Goal: Information Seeking & Learning: Learn about a topic

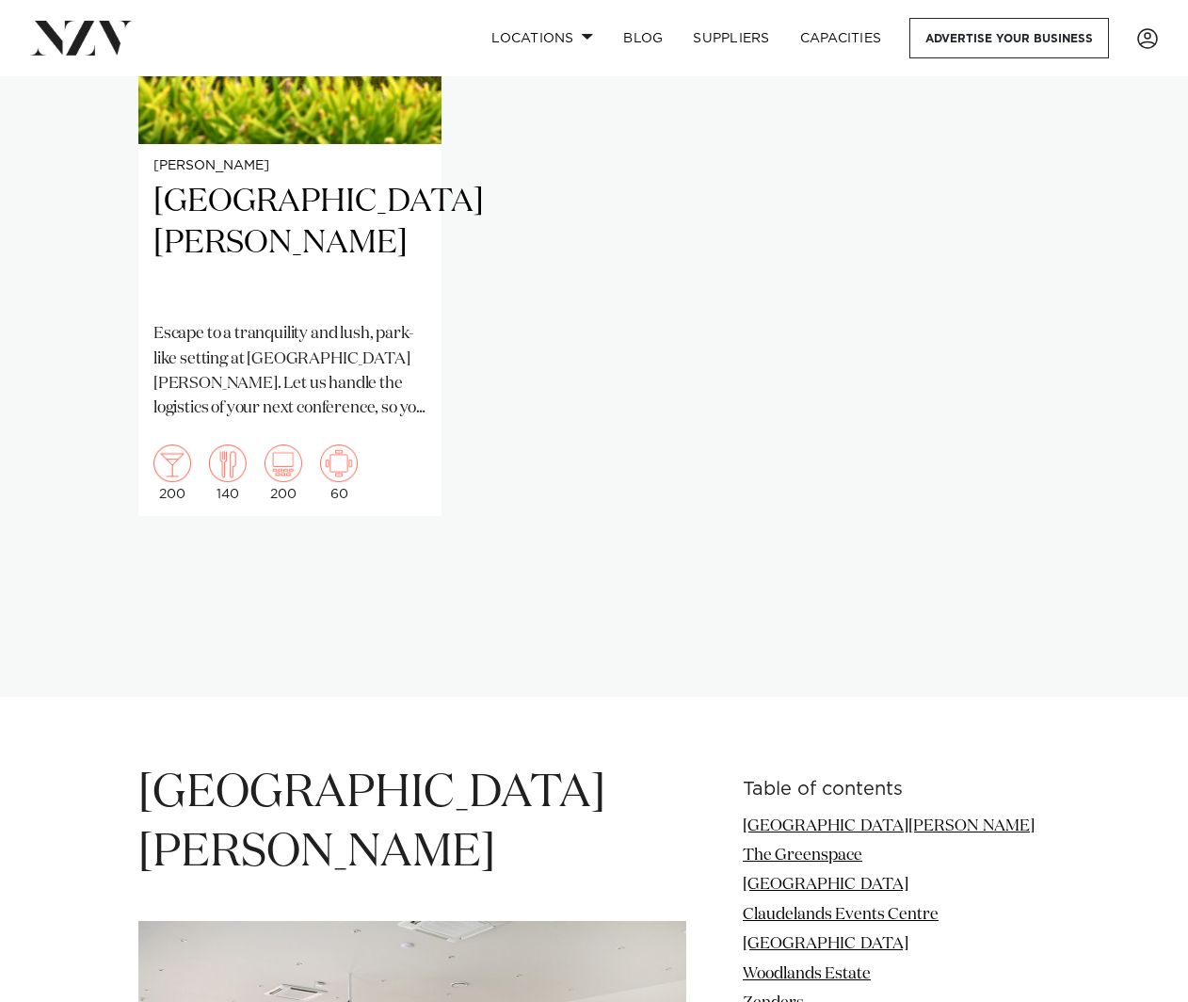
scroll to position [1506, 0]
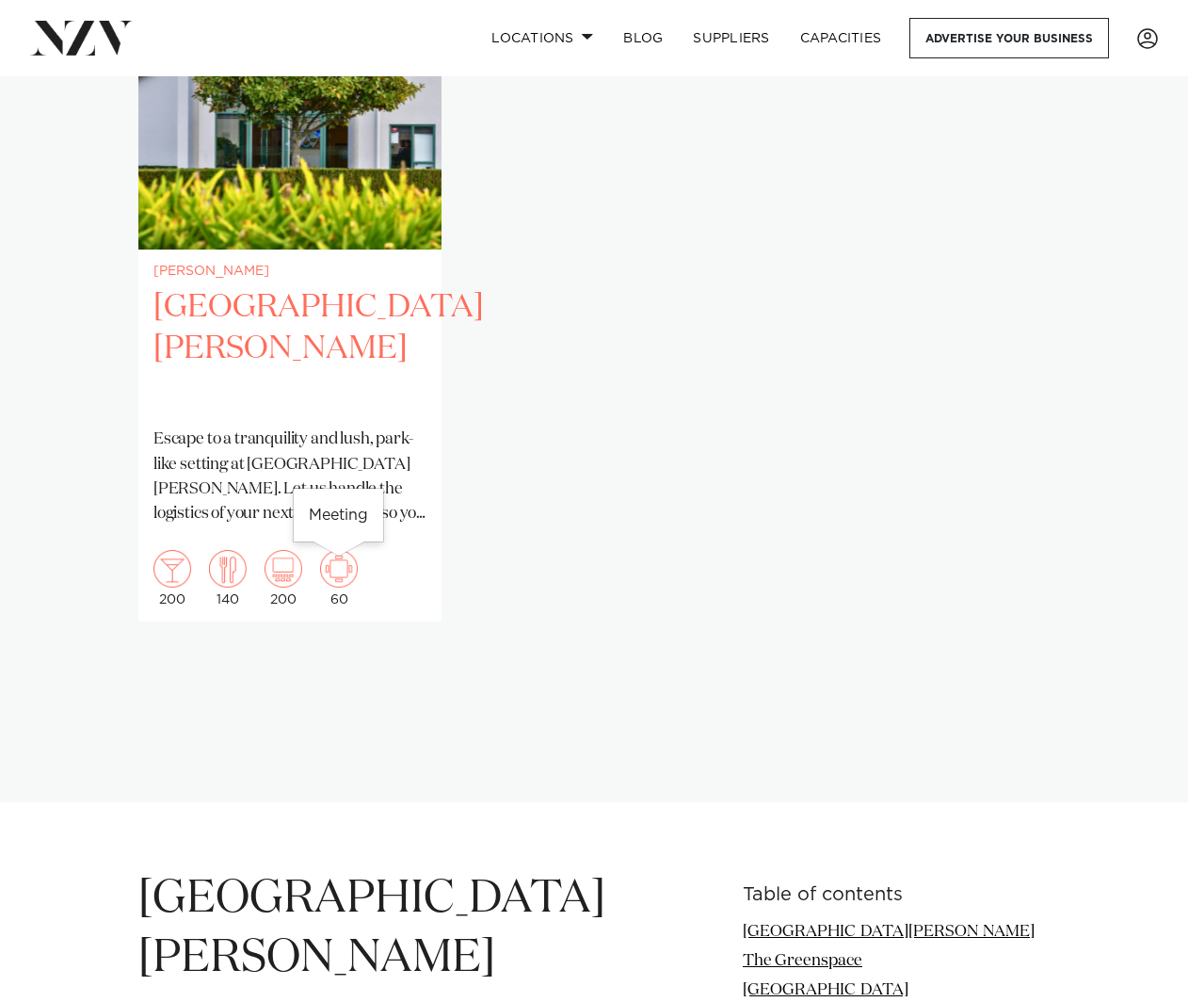
click at [337, 569] on img "1 / 1" at bounding box center [339, 569] width 38 height 38
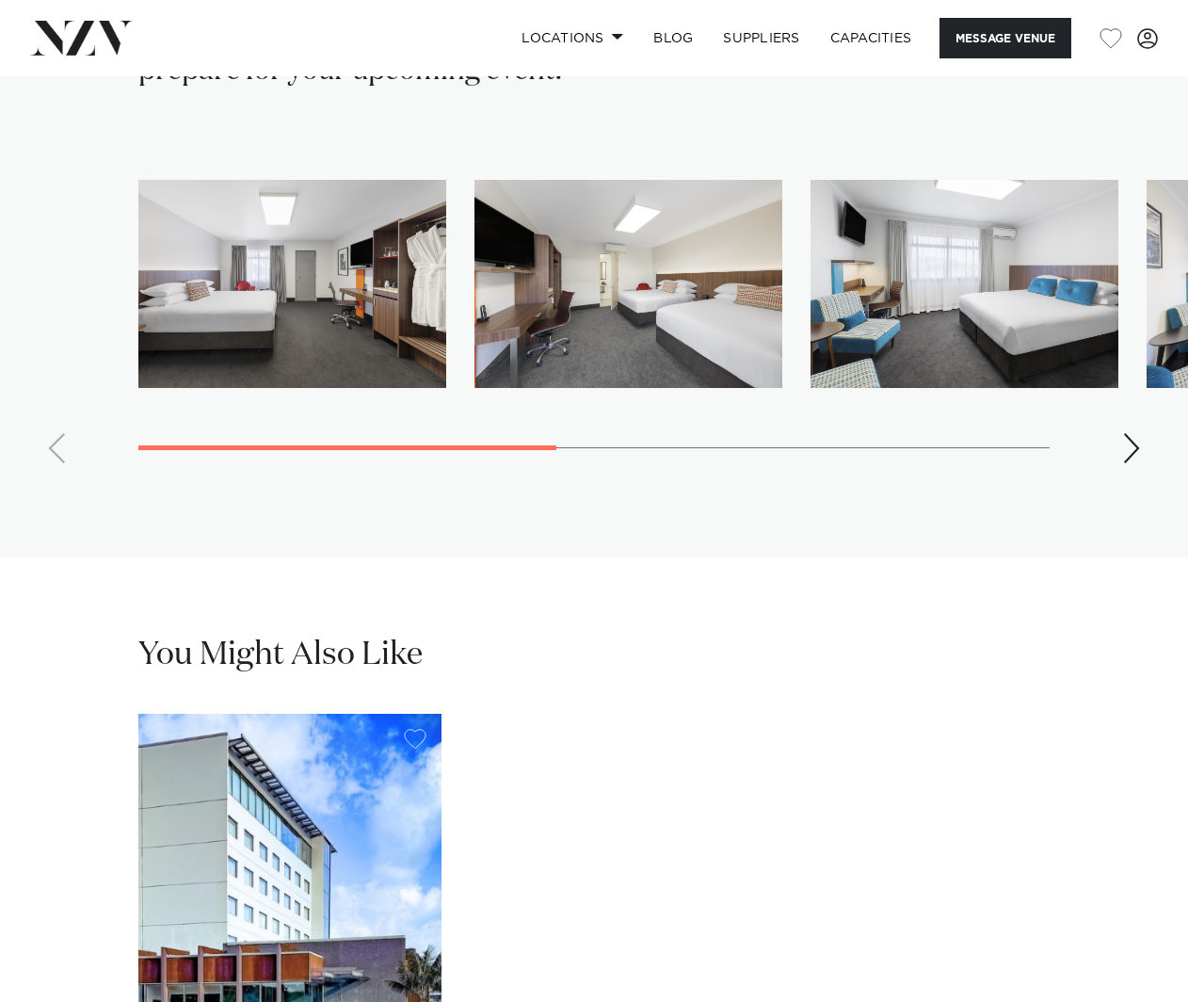
scroll to position [3577, 0]
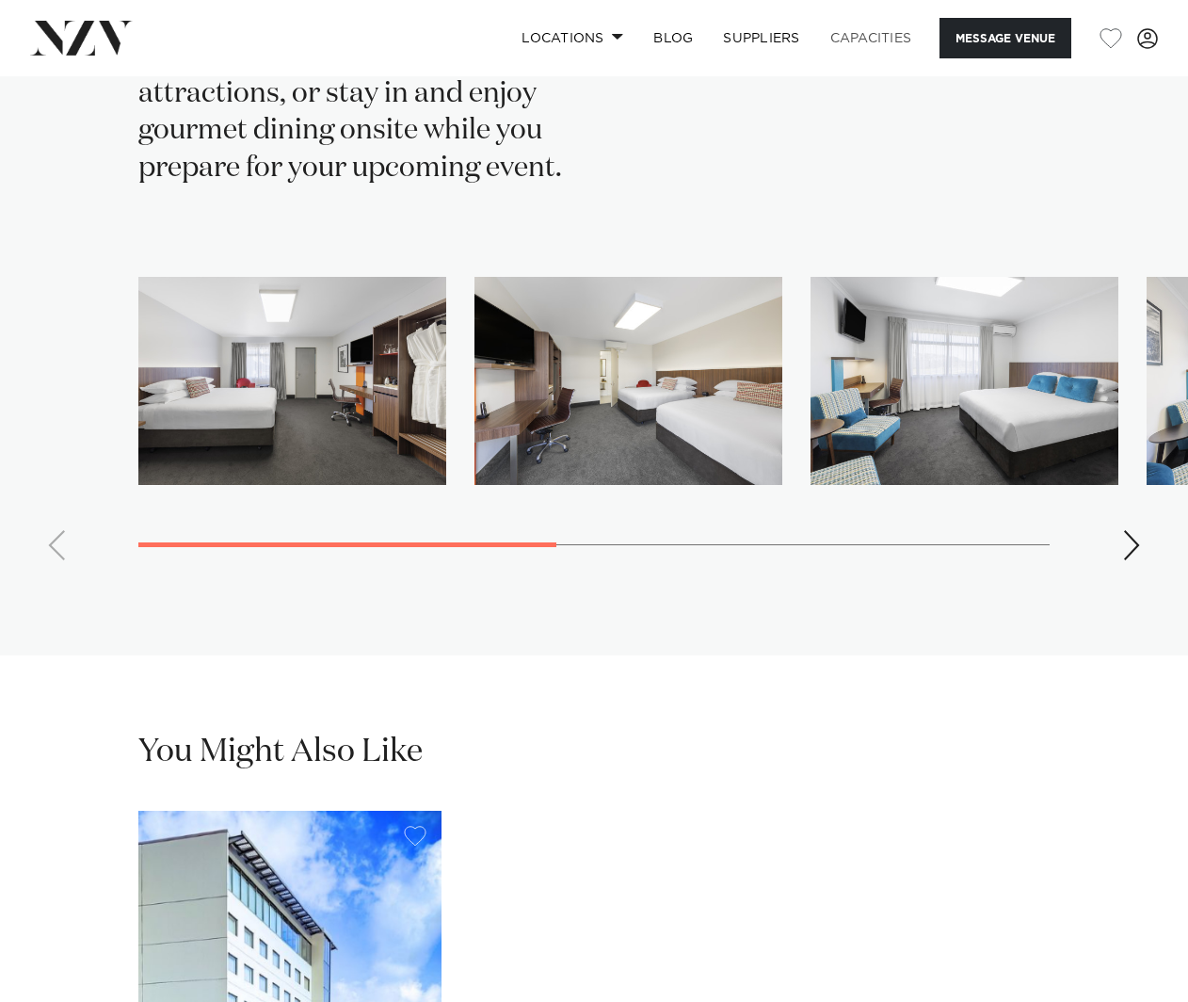
click at [867, 39] on link "Capacities" at bounding box center [871, 38] width 112 height 40
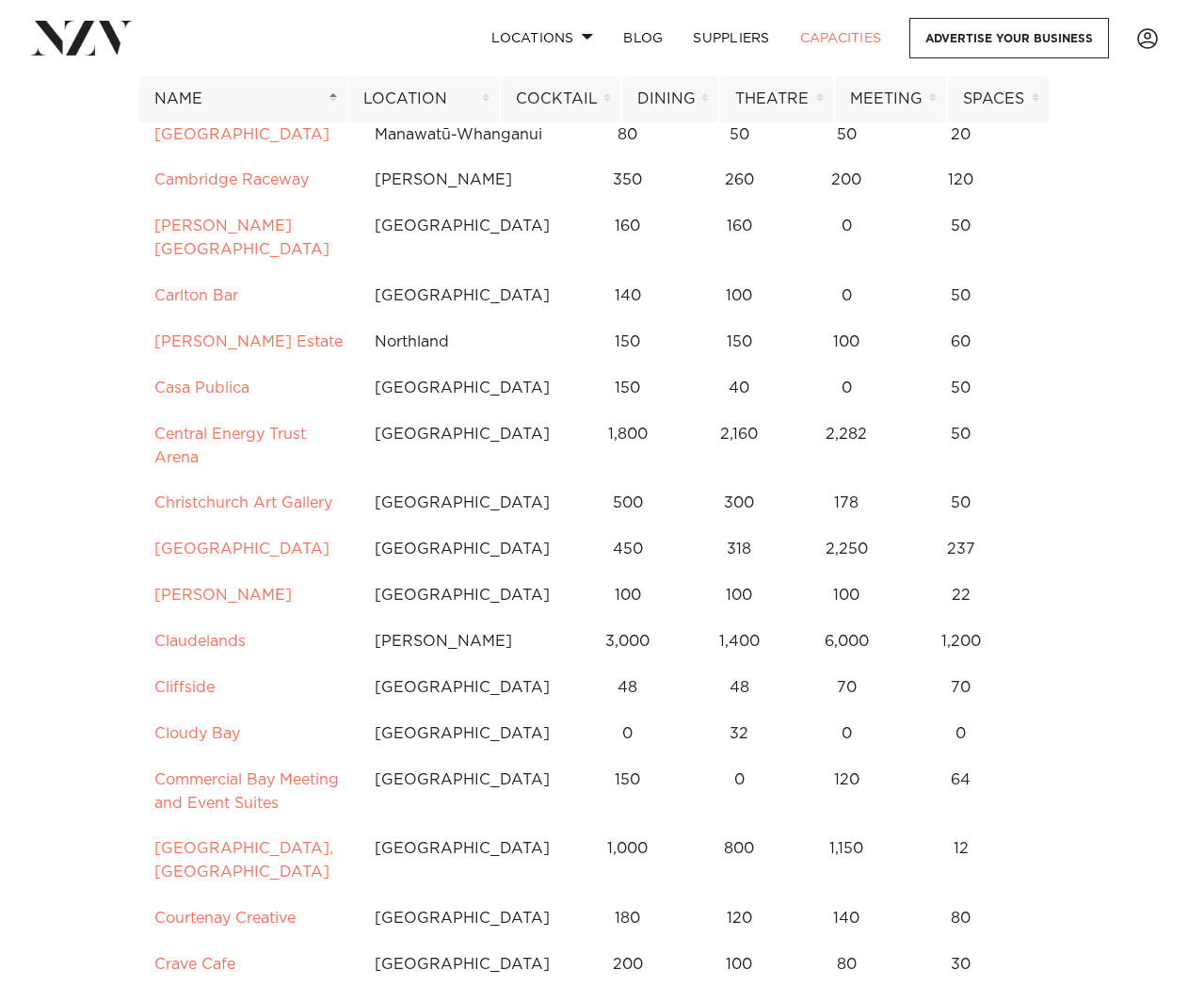
scroll to position [2259, 0]
